Goal: Task Accomplishment & Management: Manage account settings

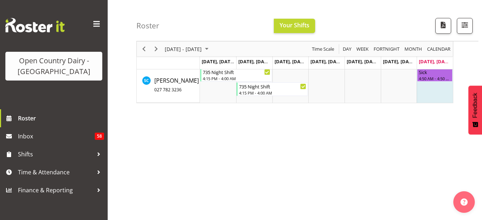
scroll to position [36, 0]
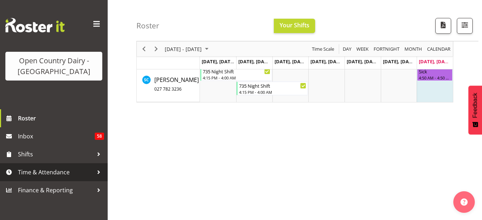
click at [40, 171] on span "Time & Attendance" at bounding box center [55, 172] width 75 height 11
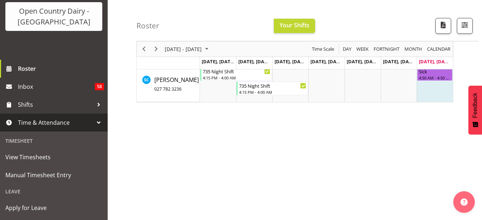
scroll to position [54, 0]
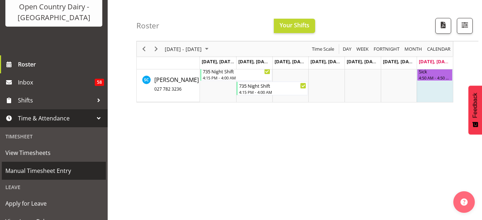
click at [51, 171] on span "Manual Timesheet Entry" at bounding box center [53, 170] width 97 height 11
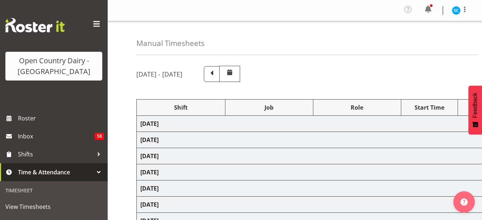
select select "80472"
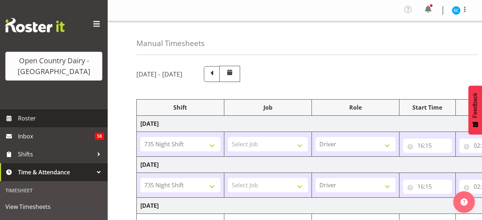
click at [41, 118] on span "Roster" at bounding box center [61, 118] width 86 height 11
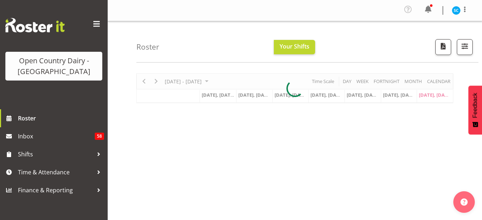
click at [96, 23] on span at bounding box center [96, 23] width 11 height 11
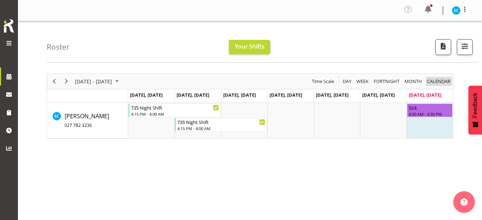
click at [438, 82] on span "calendar" at bounding box center [439, 81] width 25 height 9
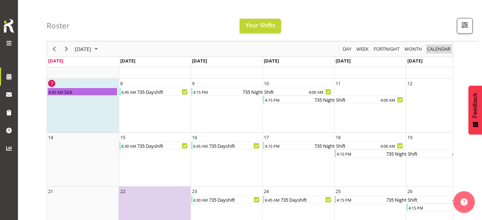
scroll to position [9, 0]
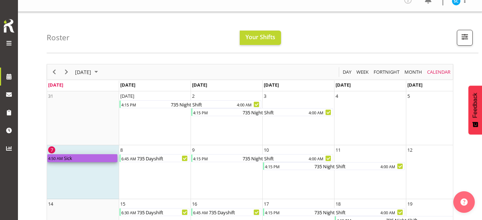
click at [58, 158] on div "4:50 AM" at bounding box center [55, 158] width 16 height 8
click at [88, 183] on td "7 4:50 AM Sick" at bounding box center [83, 172] width 72 height 54
click at [56, 159] on div "4:50 AM" at bounding box center [55, 158] width 16 height 8
